Goal: Task Accomplishment & Management: Complete application form

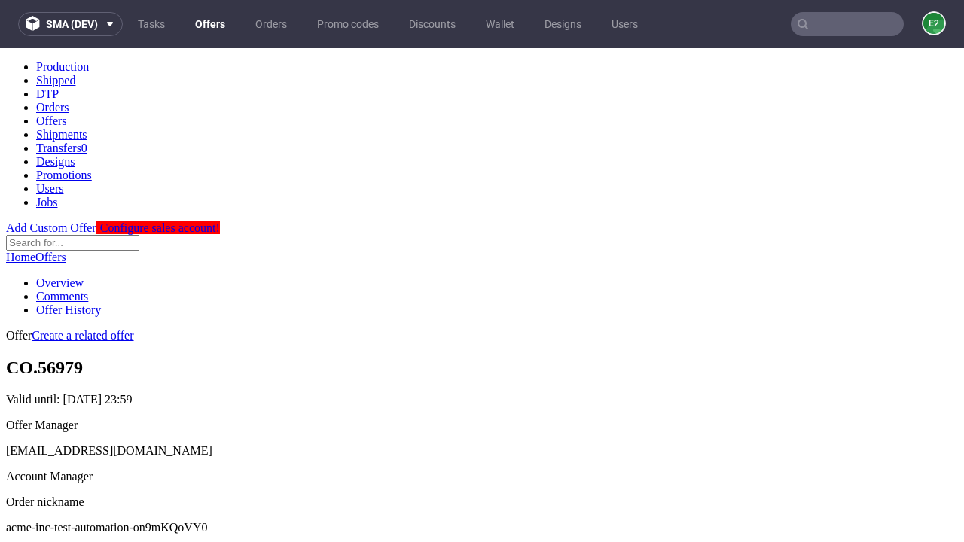
scroll to position [149, 0]
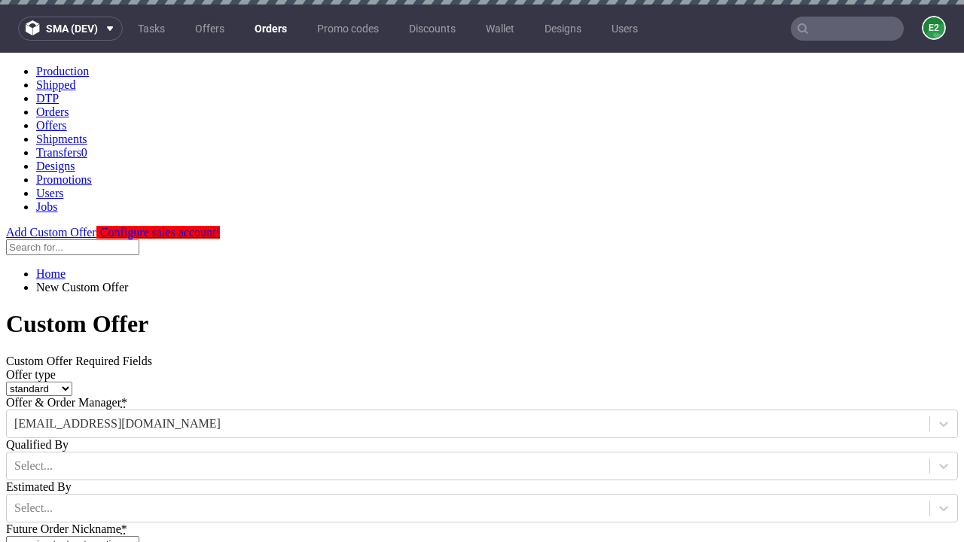
type input "acme-inc-test-automation-on9mKQoVY0"
type input "2025-09-29"
type input "e2e-user-BIjXn3pnZy@test.com"
select select "gb"
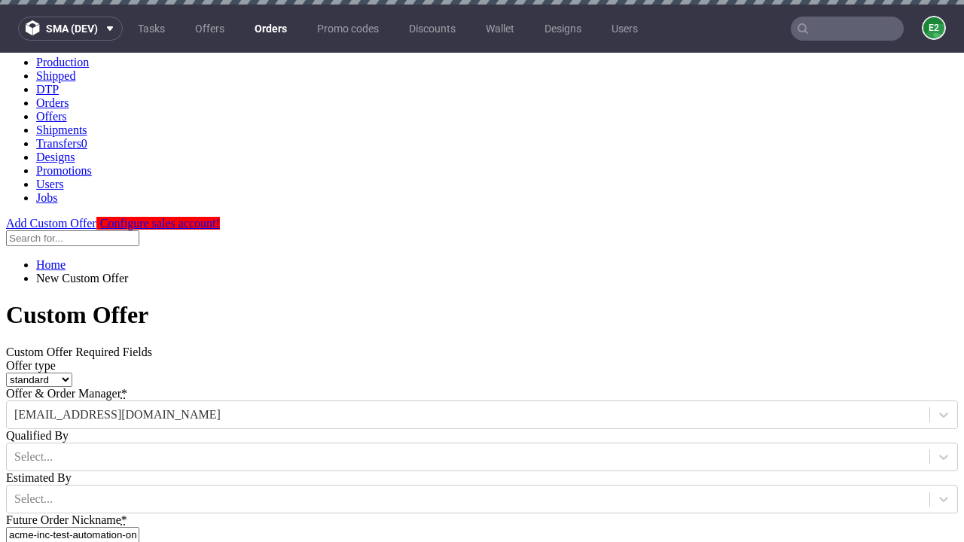
scroll to position [5, 0]
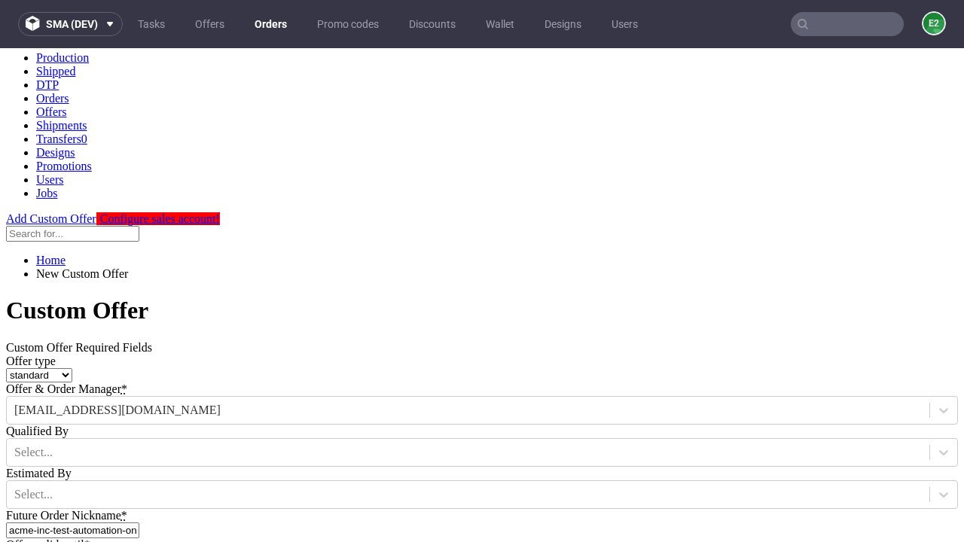
type input "e2e-user-BIjXn3pnZy@test.com"
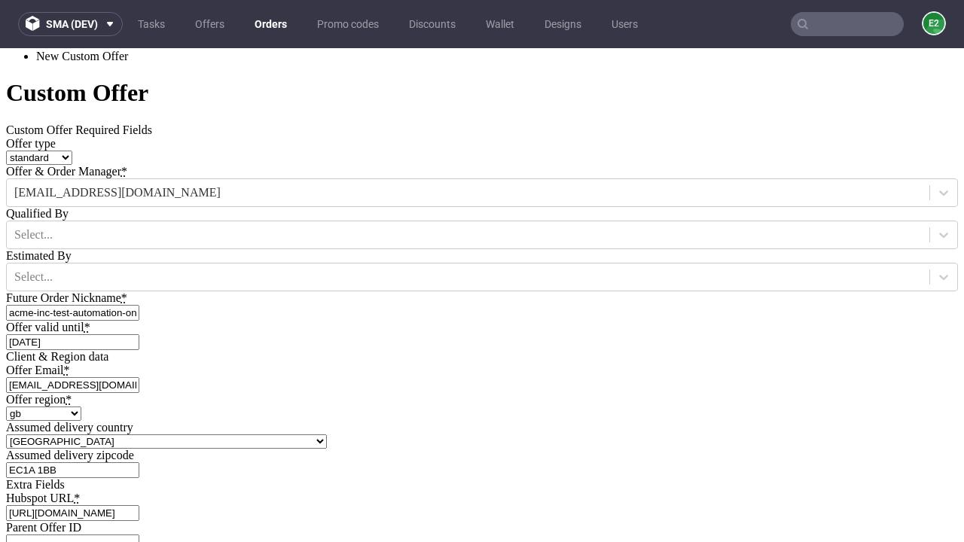
type input "[URL][DOMAIN_NAME]"
type input "Please wait..."
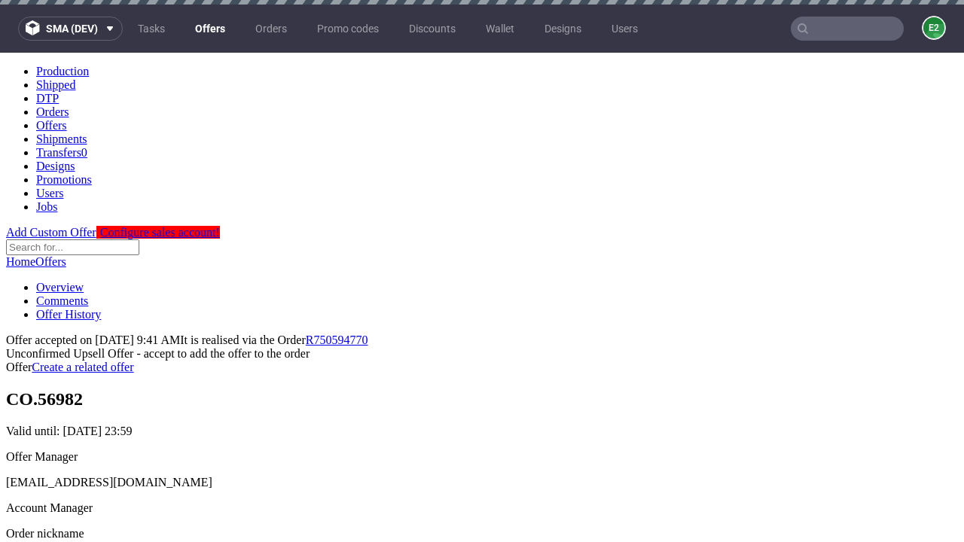
scroll to position [232, 0]
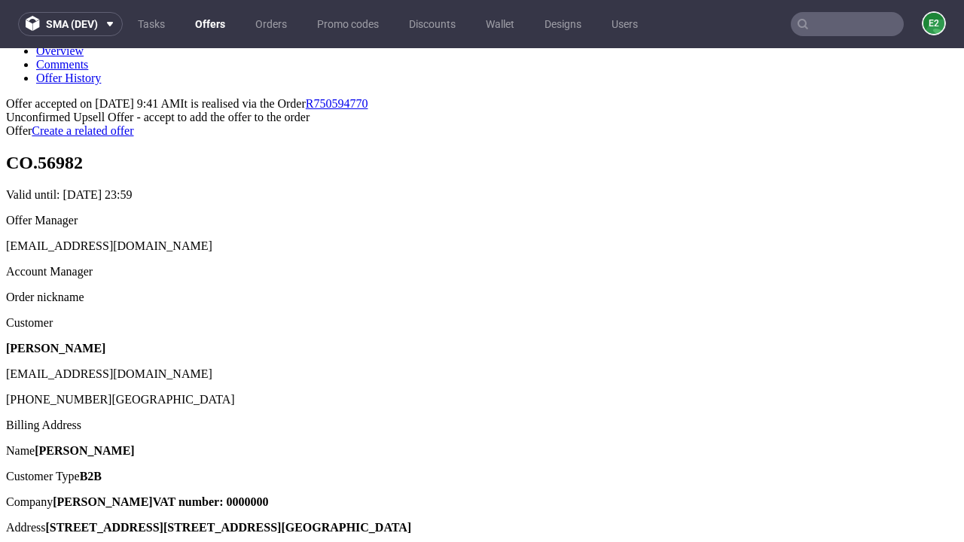
type input "In progress..."
